Goal: Find specific page/section: Find specific page/section

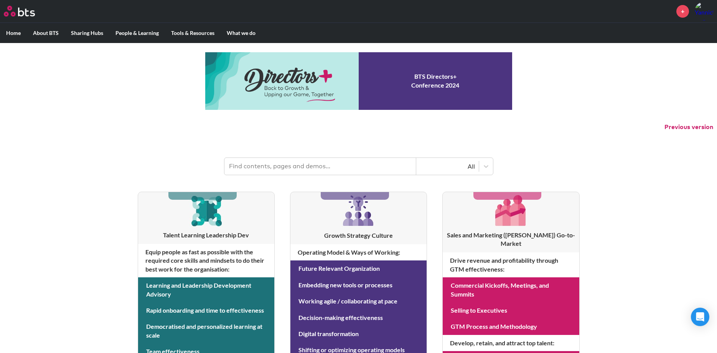
click at [294, 163] on input "text" at bounding box center [320, 166] width 192 height 17
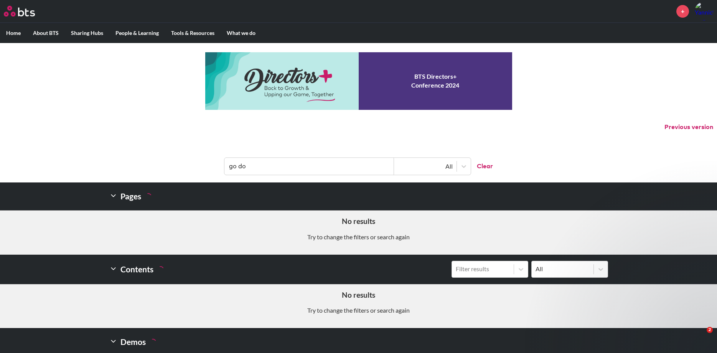
click at [241, 167] on input "go do" at bounding box center [309, 166] width 170 height 17
click at [238, 167] on input "go do" at bounding box center [309, 166] width 170 height 17
type input "godo"
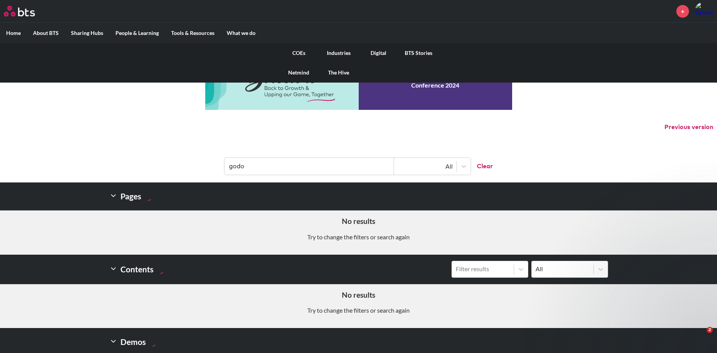
click at [300, 53] on link "COEs" at bounding box center [299, 53] width 40 height 20
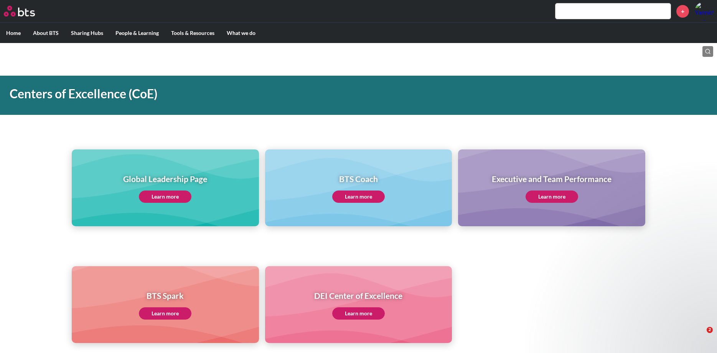
click at [708, 49] on icon at bounding box center [708, 51] width 6 height 6
click at [647, 81] on div "0 / 0" at bounding box center [655, 85] width 115 height 16
click at [648, 85] on input "text" at bounding box center [638, 85] width 73 height 6
click at [601, 82] on div "godo 0 / 0" at bounding box center [655, 85] width 115 height 16
click at [602, 85] on input "godo" at bounding box center [638, 85] width 73 height 6
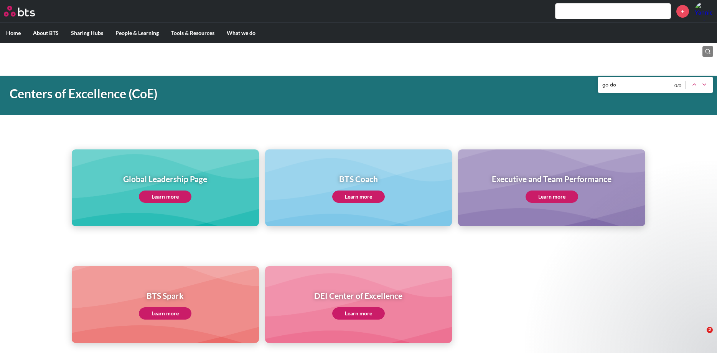
type input "go do"
click at [613, 80] on div "go do 0 / 0" at bounding box center [655, 85] width 115 height 16
click at [616, 85] on input "go do" at bounding box center [638, 85] width 73 height 6
click at [591, 5] on input "text" at bounding box center [613, 10] width 115 height 15
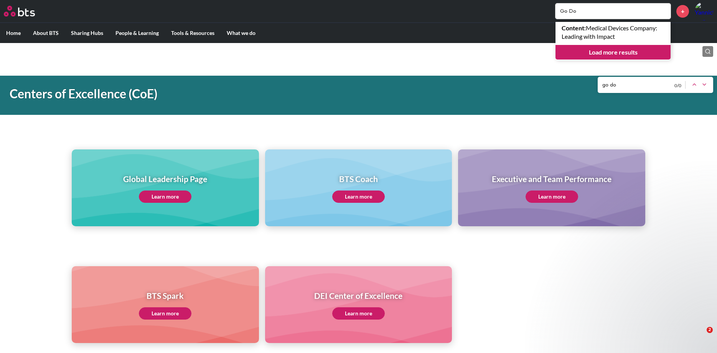
click at [569, 11] on input "Go Do" at bounding box center [613, 10] width 115 height 15
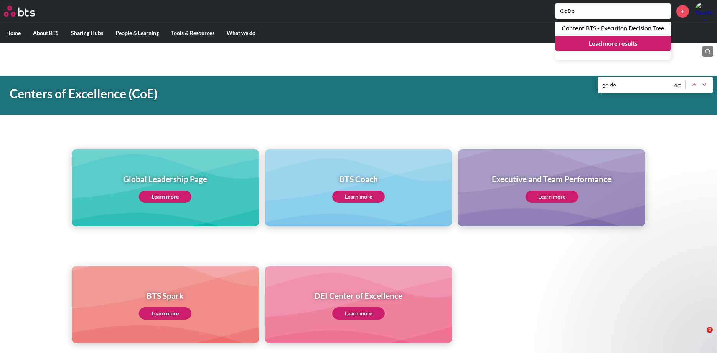
type input "GoDo"
click at [632, 49] on link "Load more results" at bounding box center [613, 43] width 115 height 15
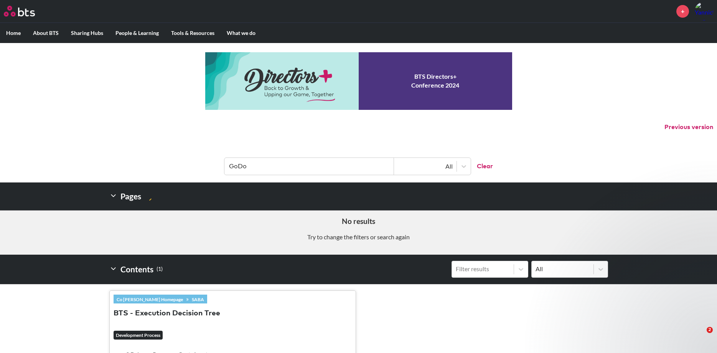
click at [294, 166] on input "GoDo" at bounding box center [309, 166] width 170 height 17
type input "Go do"
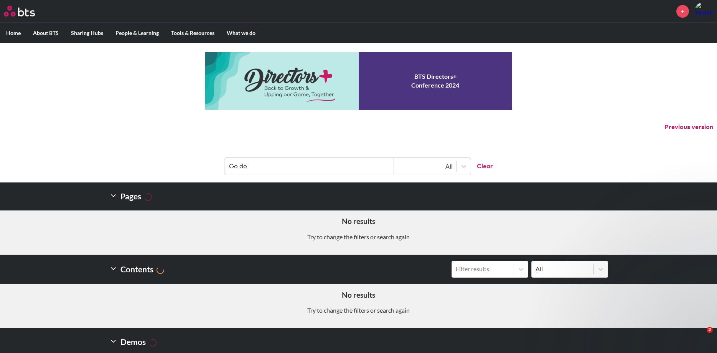
click at [279, 78] on link at bounding box center [358, 81] width 307 height 58
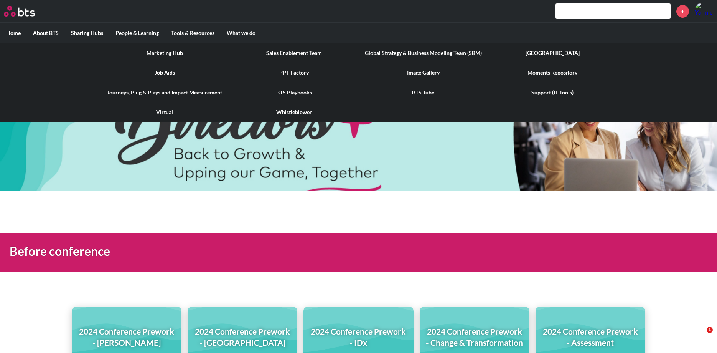
click at [550, 53] on link "[GEOGRAPHIC_DATA]" at bounding box center [552, 53] width 129 height 20
